Goal: Task Accomplishment & Management: Manage account settings

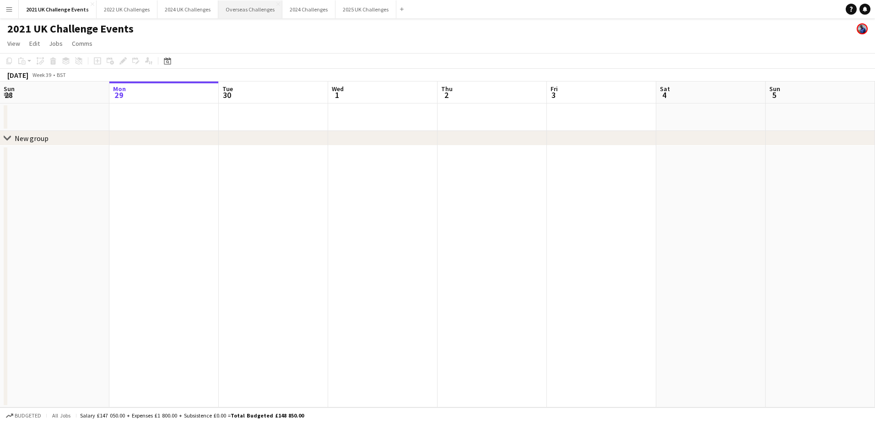
click at [247, 14] on button "Overseas Challenges Close" at bounding box center [250, 9] width 64 height 18
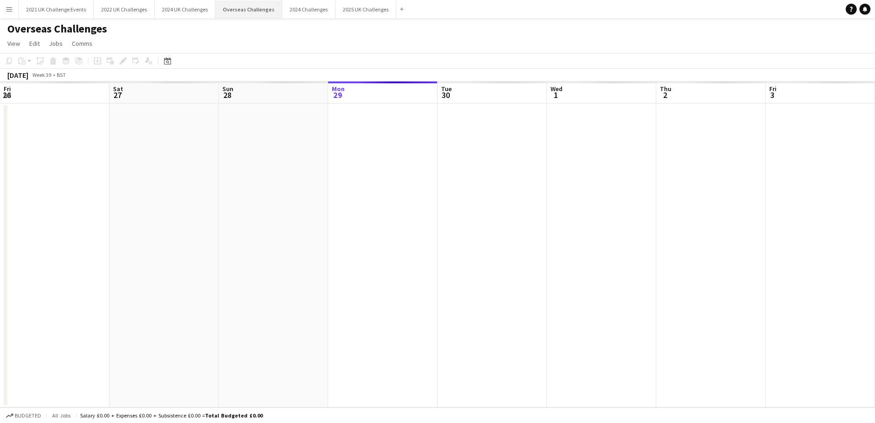
scroll to position [0, 219]
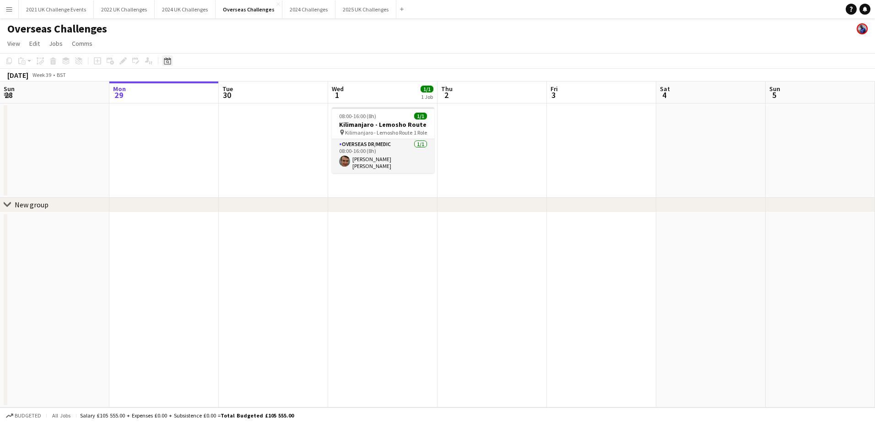
click at [168, 58] on icon "Date picker" at bounding box center [167, 60] width 7 height 7
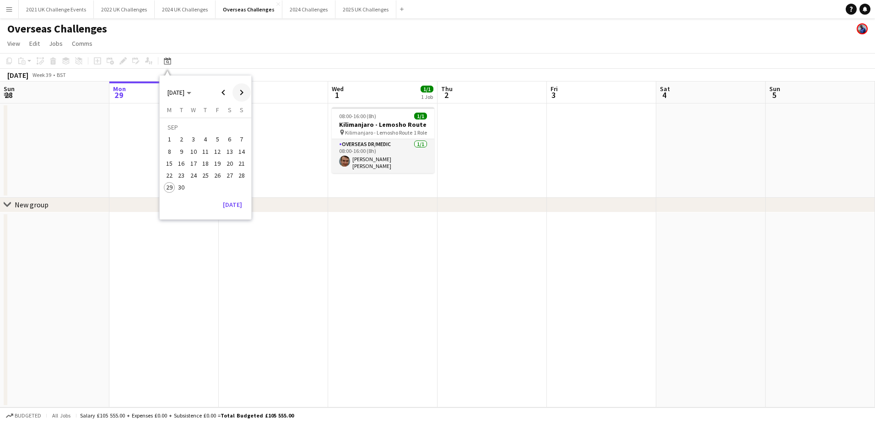
click at [237, 93] on span "Next month" at bounding box center [241, 92] width 18 height 18
click at [189, 187] on span "29" at bounding box center [193, 187] width 11 height 11
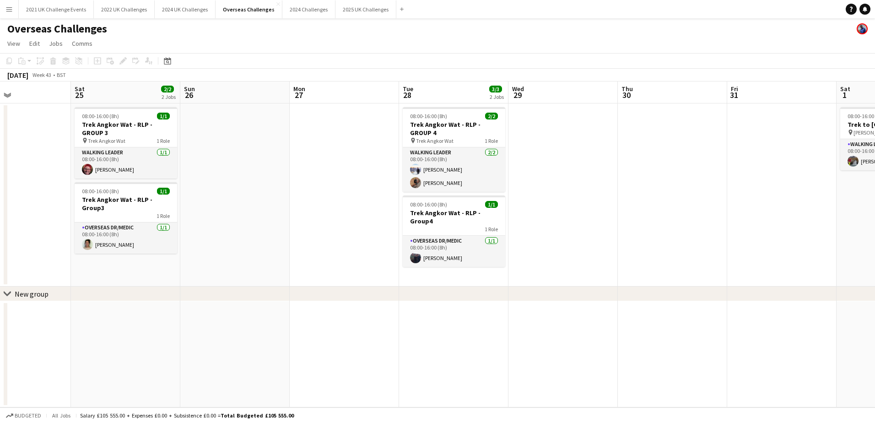
scroll to position [0, 254]
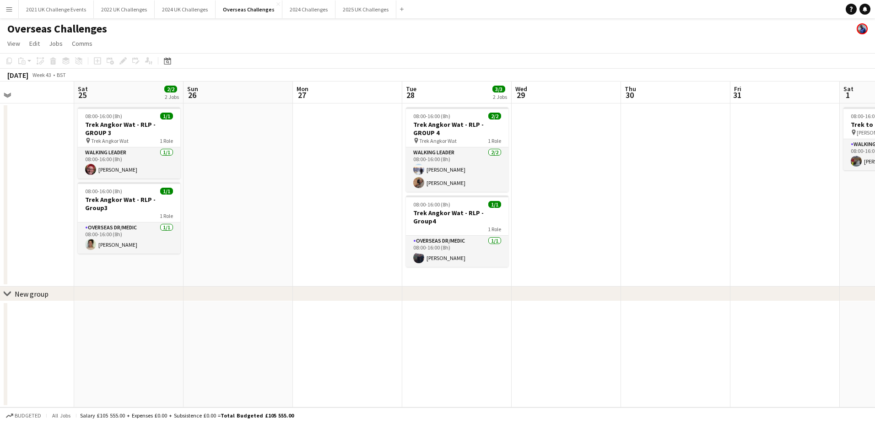
drag, startPoint x: 291, startPoint y: 184, endPoint x: 571, endPoint y: 180, distance: 279.5
click at [571, 180] on app-calendar-viewport "Wed 22 2/2 2 Jobs Thu 23 1/1 1 Job Fri 24 Sat 25 2/2 2 Jobs Sun 26 Mon 27 Tue 2…" at bounding box center [437, 244] width 875 height 326
click at [476, 173] on app-card-role "Walking Leader [DATE] 08:00-16:00 (8h) [PERSON_NAME] [PERSON_NAME]" at bounding box center [457, 169] width 102 height 44
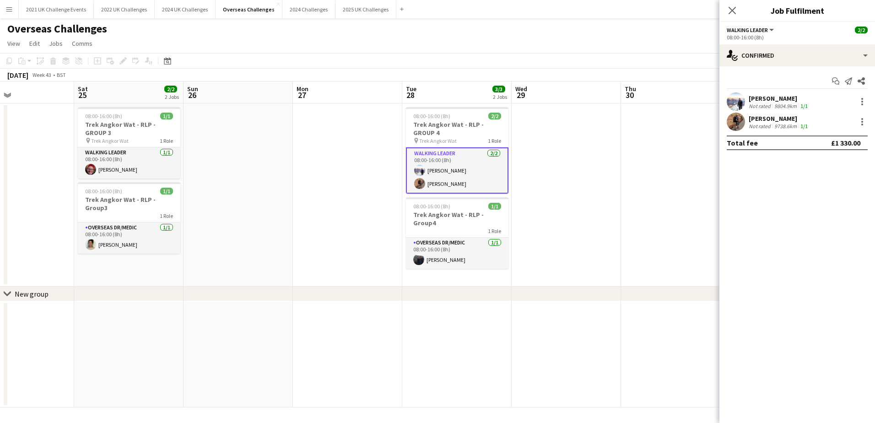
click at [772, 123] on div "9738.6km" at bounding box center [785, 126] width 26 height 7
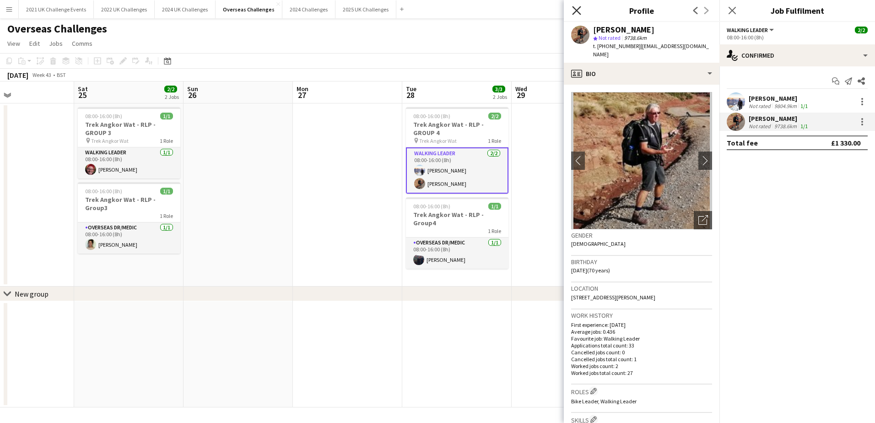
click at [574, 8] on icon at bounding box center [576, 10] width 9 height 9
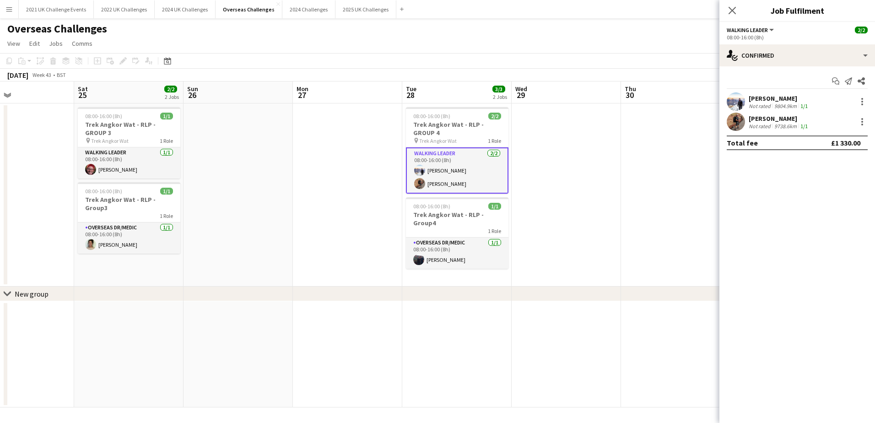
click at [774, 29] on button "Walking Leader" at bounding box center [750, 30] width 48 height 7
click at [771, 29] on button "Walking Leader" at bounding box center [750, 30] width 48 height 7
click at [747, 33] on span "Walking Leader" at bounding box center [746, 30] width 41 height 7
click at [812, 33] on div "Walking Leader All roles Walking Leader 2/2" at bounding box center [796, 30] width 141 height 8
click at [465, 173] on app-card-role "Walking Leader [DATE] 08:00-16:00 (8h) [PERSON_NAME] [PERSON_NAME]" at bounding box center [457, 170] width 102 height 46
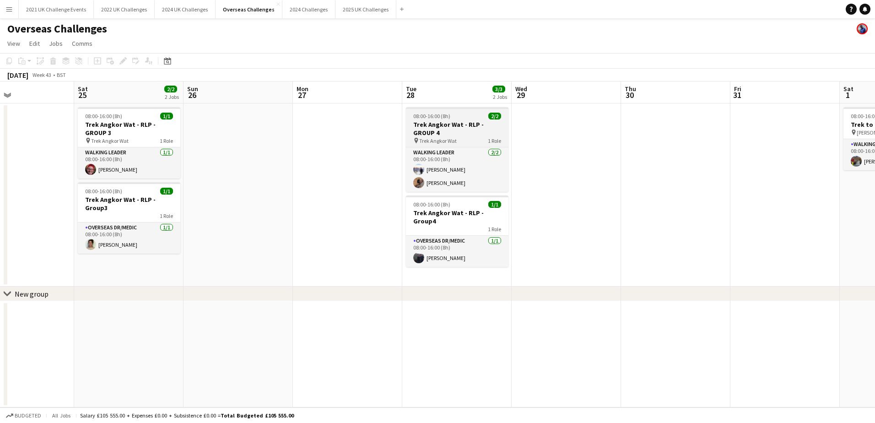
scroll to position [0, 253]
click at [465, 122] on h3 "Trek Angkor Wat - RLP - GROUP 4" at bounding box center [457, 128] width 102 height 16
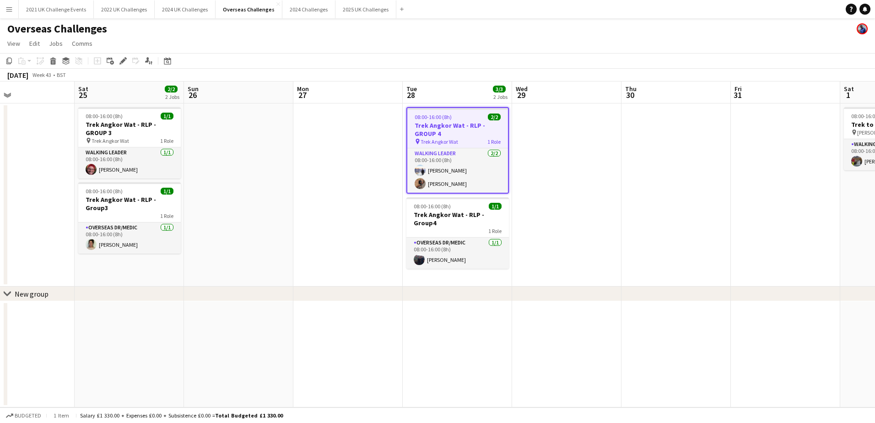
click at [449, 126] on h3 "Trek Angkor Wat - RLP - GROUP 4" at bounding box center [457, 129] width 101 height 16
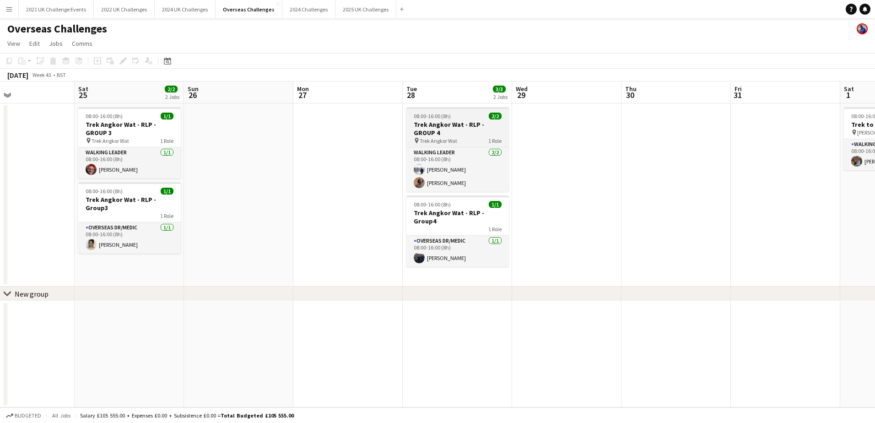
click at [449, 126] on h3 "Trek Angkor Wat - RLP - GROUP 4" at bounding box center [457, 128] width 102 height 16
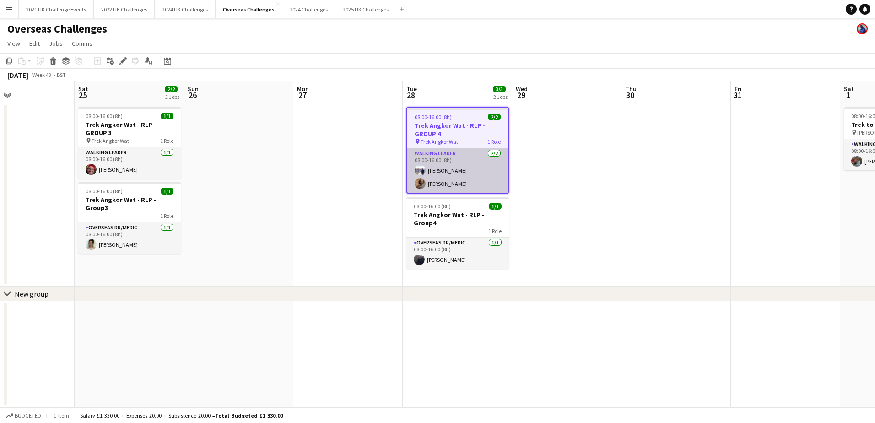
click at [453, 173] on app-card-role "Walking Leader [DATE] 08:00-16:00 (8h) [PERSON_NAME] [PERSON_NAME]" at bounding box center [457, 170] width 101 height 44
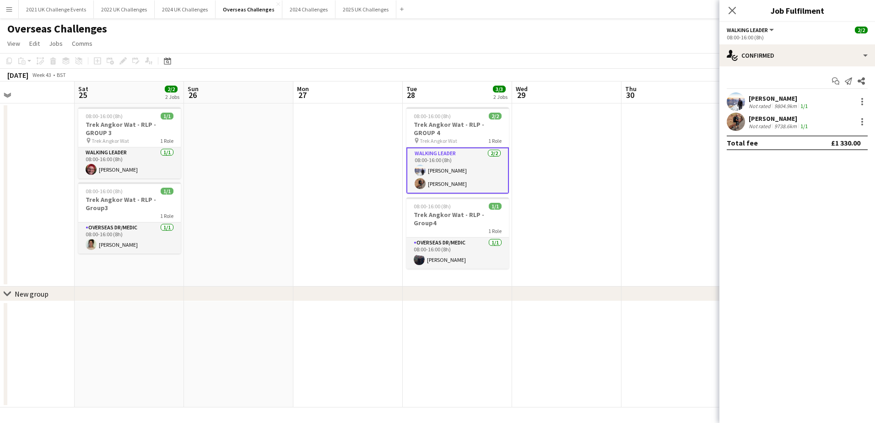
click at [771, 30] on button "Walking Leader" at bounding box center [750, 30] width 48 height 7
click at [748, 65] on div "All roles Walking Leader" at bounding box center [757, 53] width 60 height 38
click at [748, 60] on li "Walking Leader" at bounding box center [757, 61] width 46 height 8
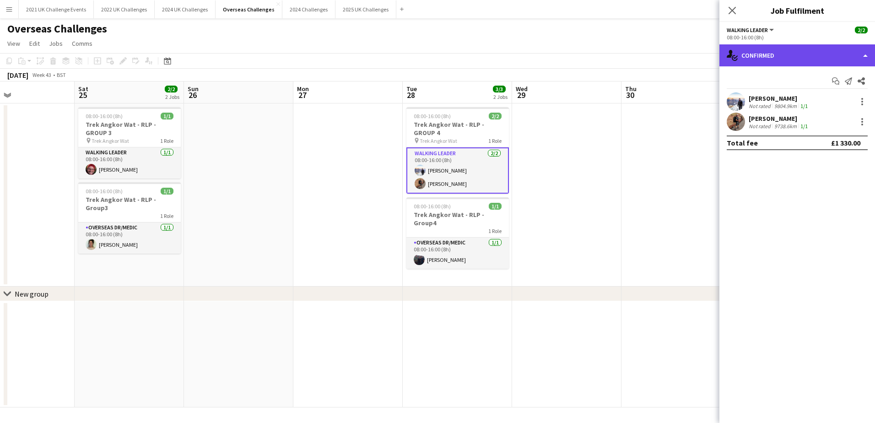
click at [853, 58] on div "single-neutral-actions-check-2 Confirmed" at bounding box center [797, 55] width 156 height 22
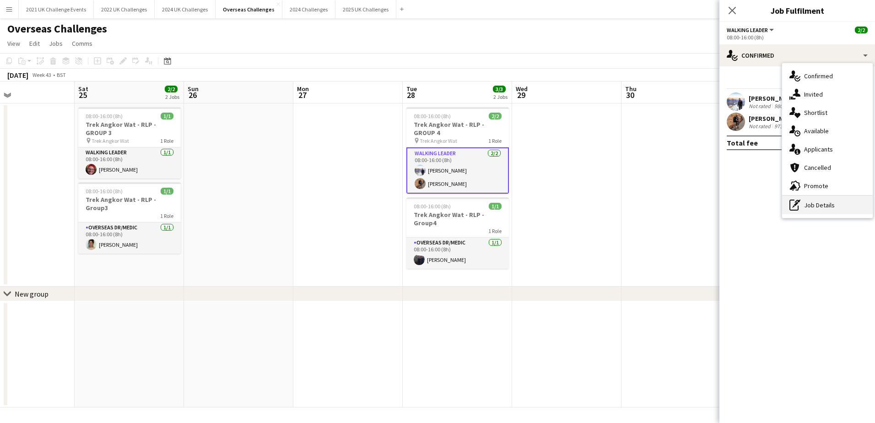
click at [817, 206] on div "pen-write Job Details" at bounding box center [827, 205] width 91 height 18
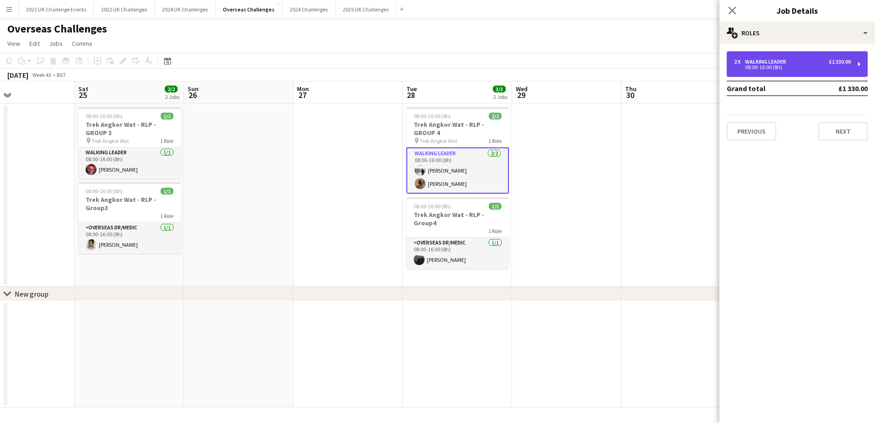
click at [857, 64] on div "2 x Walking Leader £1 330.00 08:00-16:00 (8h)" at bounding box center [796, 64] width 141 height 26
